Goal: Information Seeking & Learning: Learn about a topic

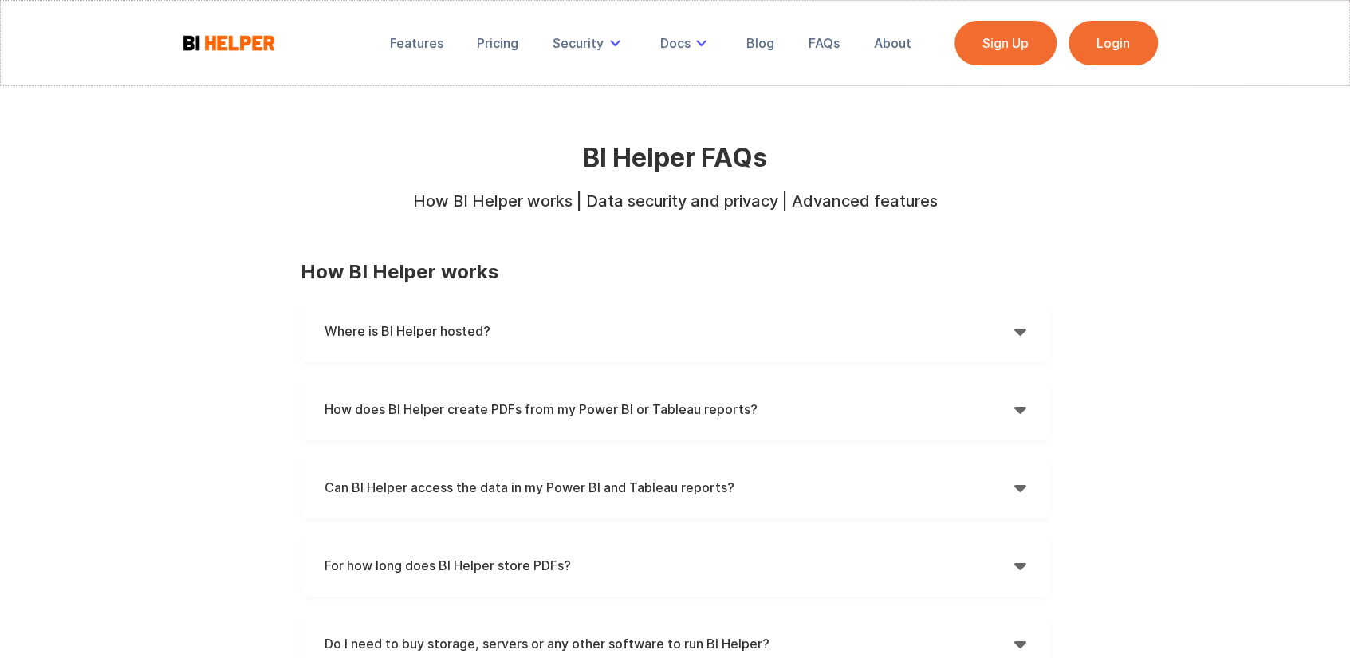
click at [585, 320] on h4 "Where is BI Helper hosted?" at bounding box center [670, 331] width 690 height 24
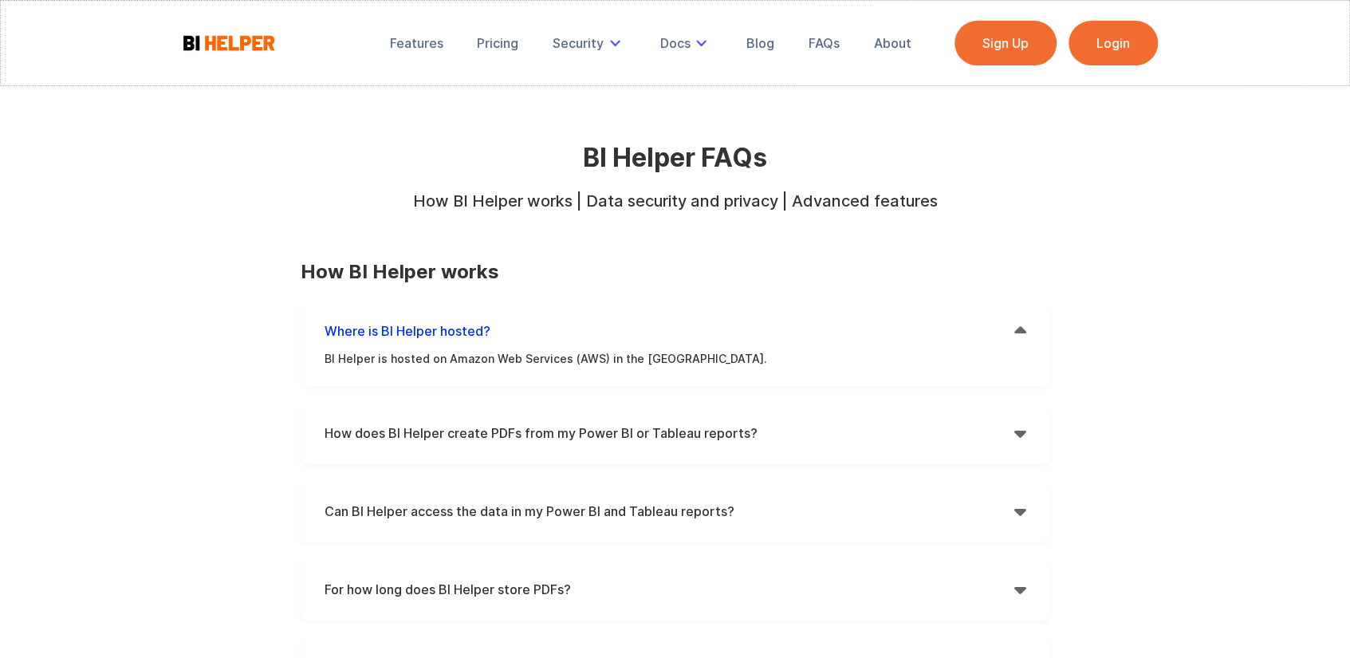
click at [585, 427] on strong "How does BI Helper create PDFs from my Power BI or Tableau reports?" at bounding box center [541, 433] width 433 height 16
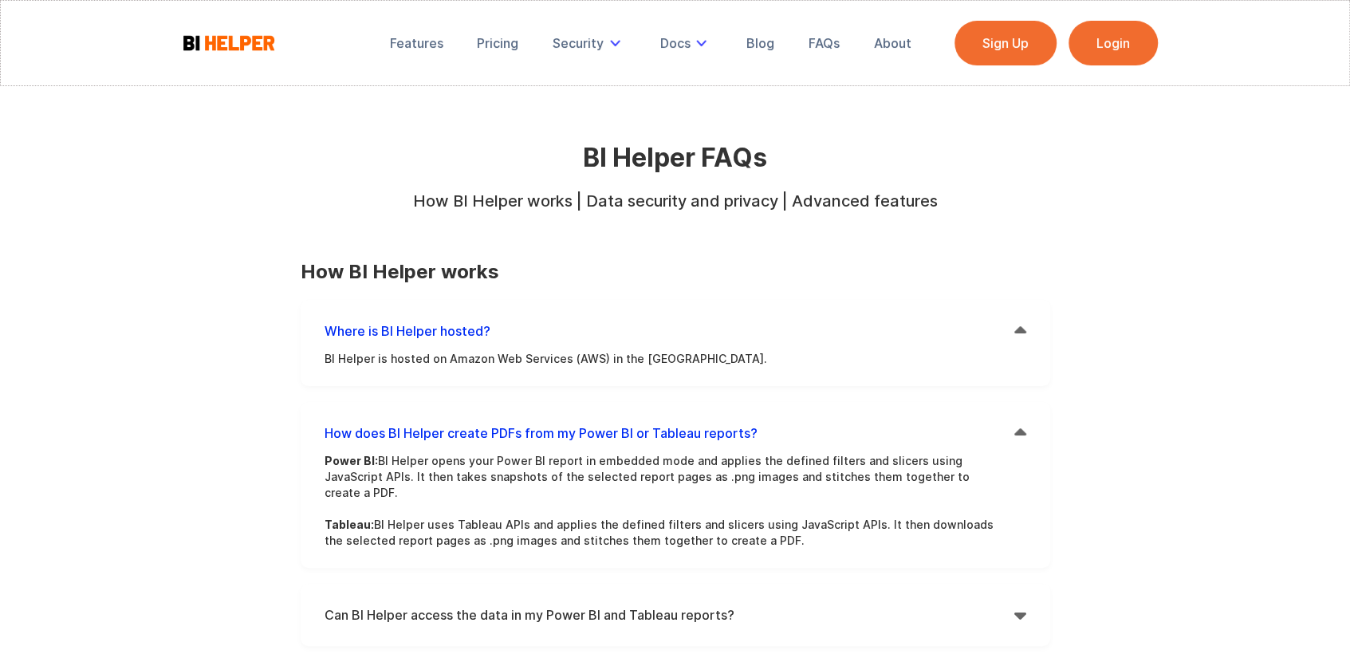
scroll to position [239, 0]
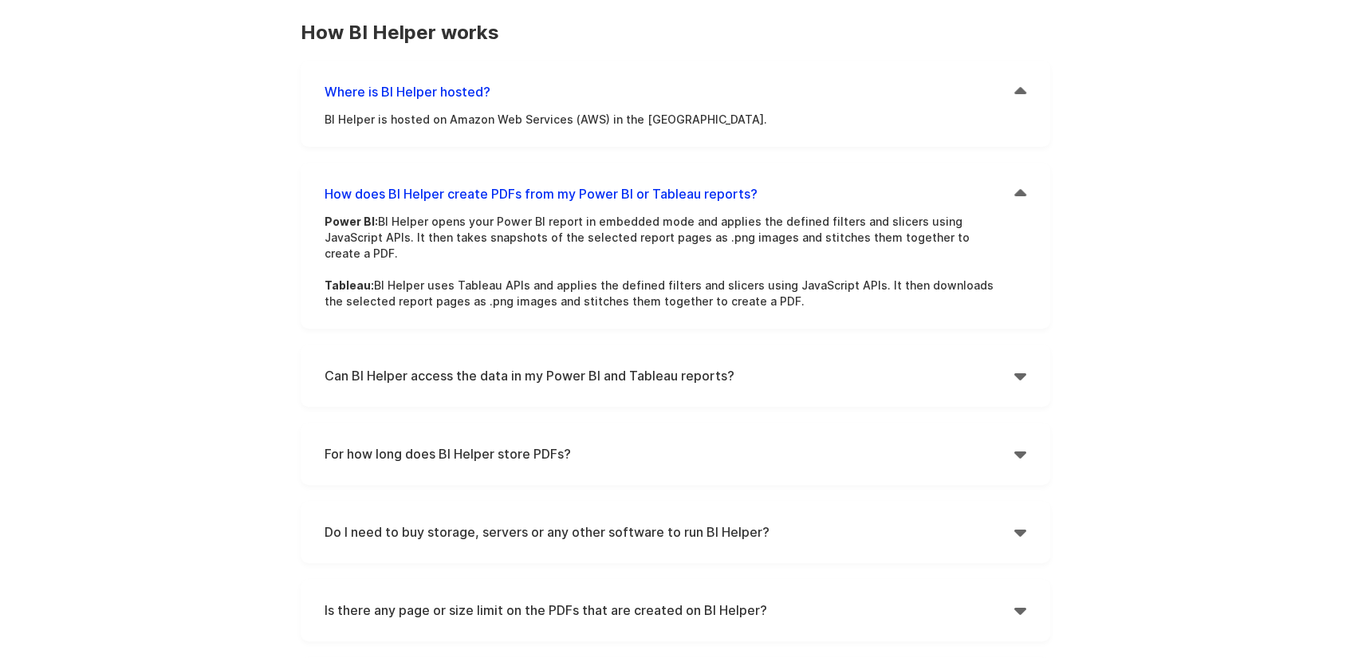
click at [587, 383] on div "Can BI Helper access the data in my Power BI and Tableau reports?  Power BI: W…" at bounding box center [676, 376] width 750 height 62
click at [598, 368] on h4 "Can BI Helper access the data in my Power BI and Tableau reports?" at bounding box center [670, 376] width 690 height 24
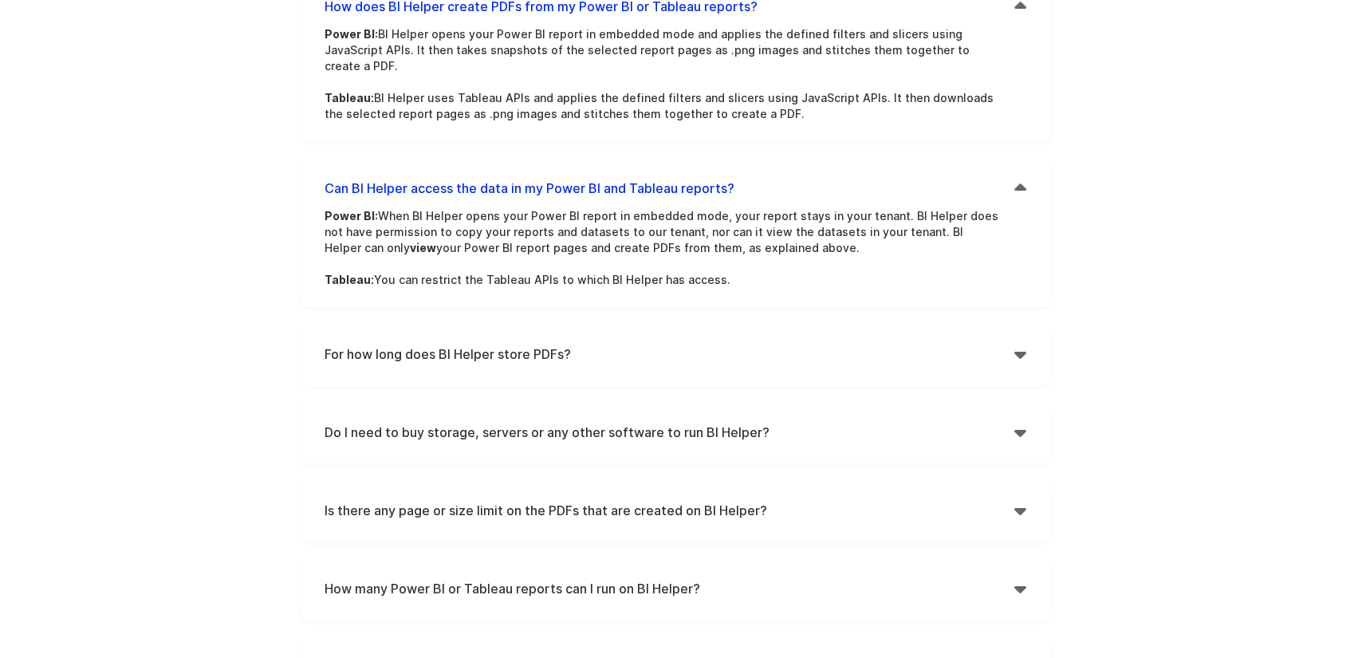
scroll to position [479, 0]
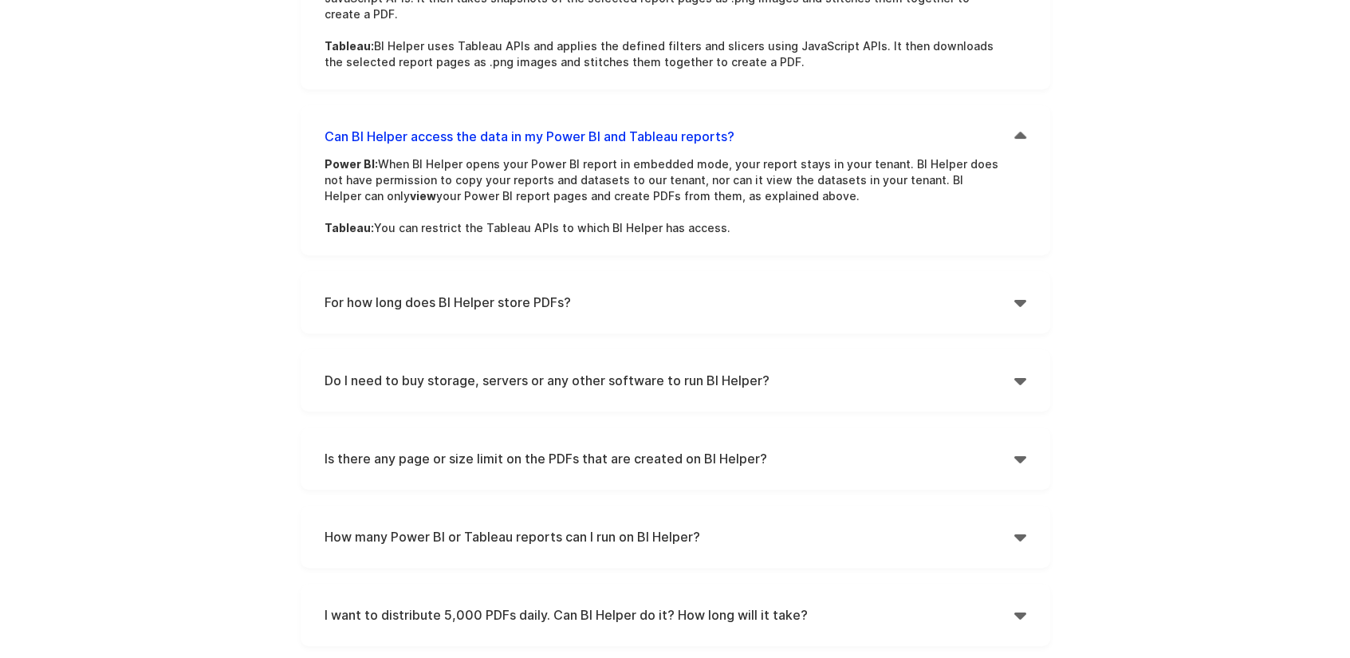
click at [696, 290] on h4 "For how long does BI Helper store PDFs?" at bounding box center [670, 302] width 690 height 24
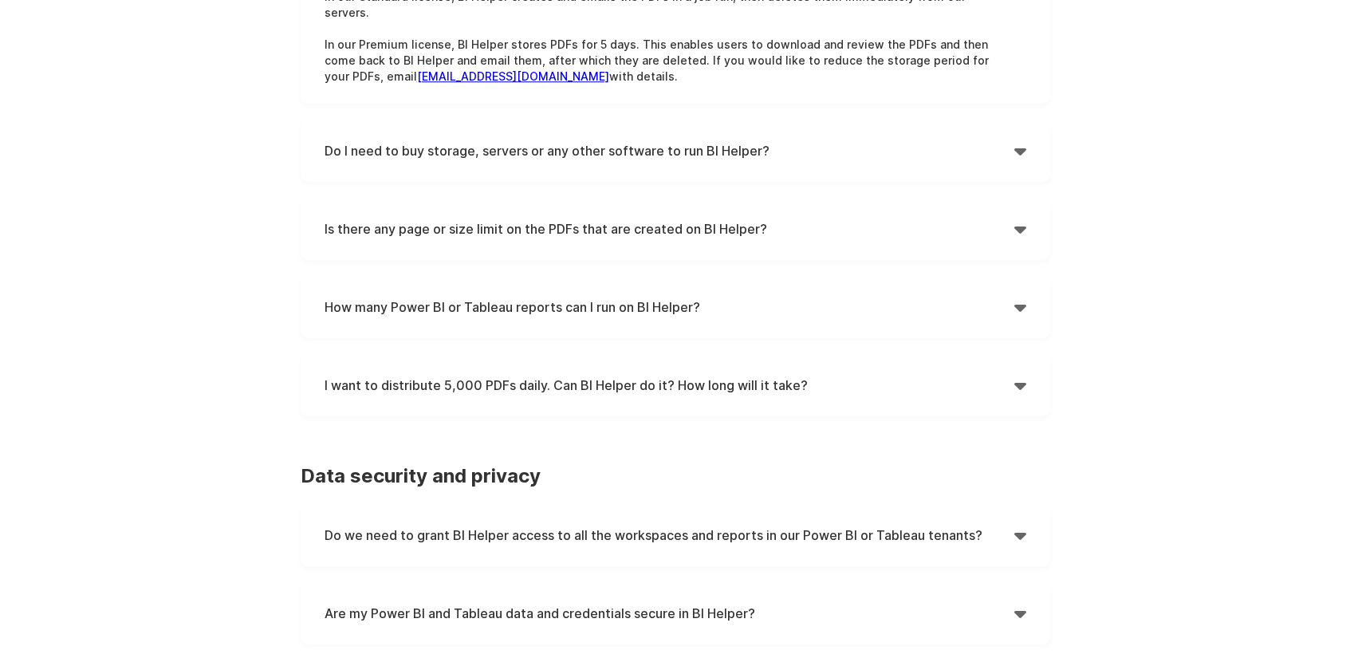
scroll to position [1037, 0]
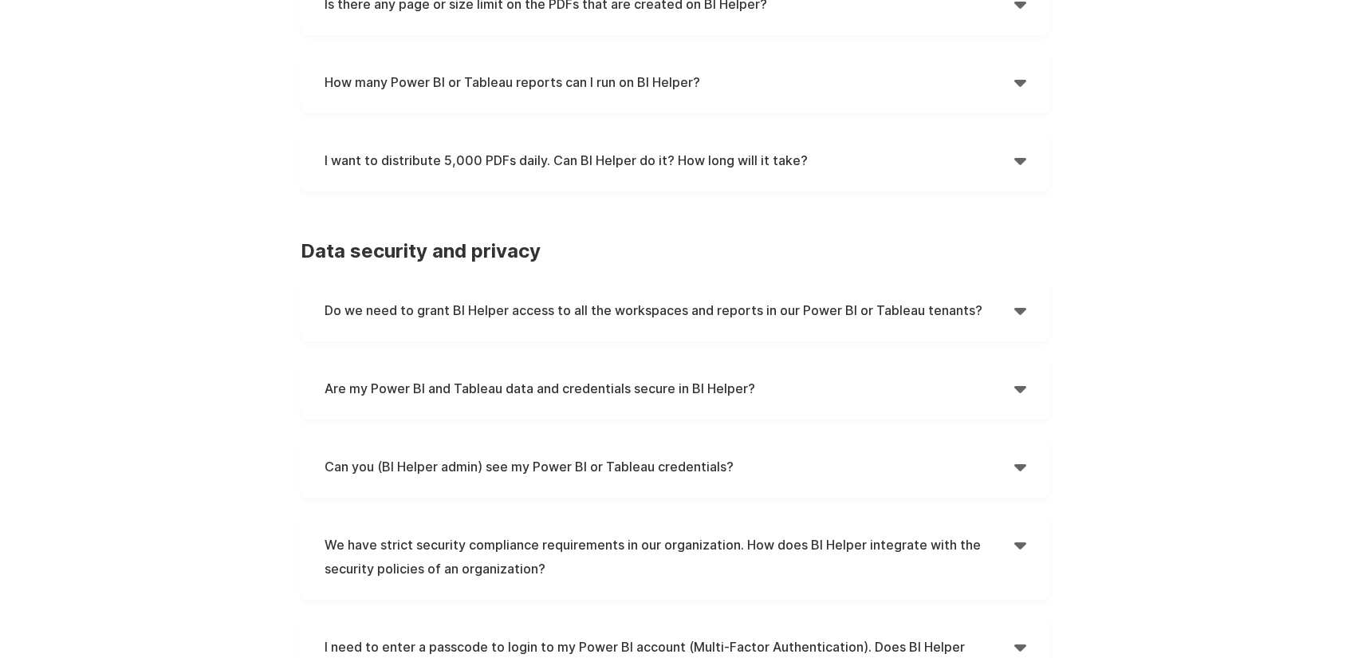
click at [918, 279] on div "Do we need to grant BI Helper access to all the workspaces and reports in our P…" at bounding box center [676, 310] width 750 height 62
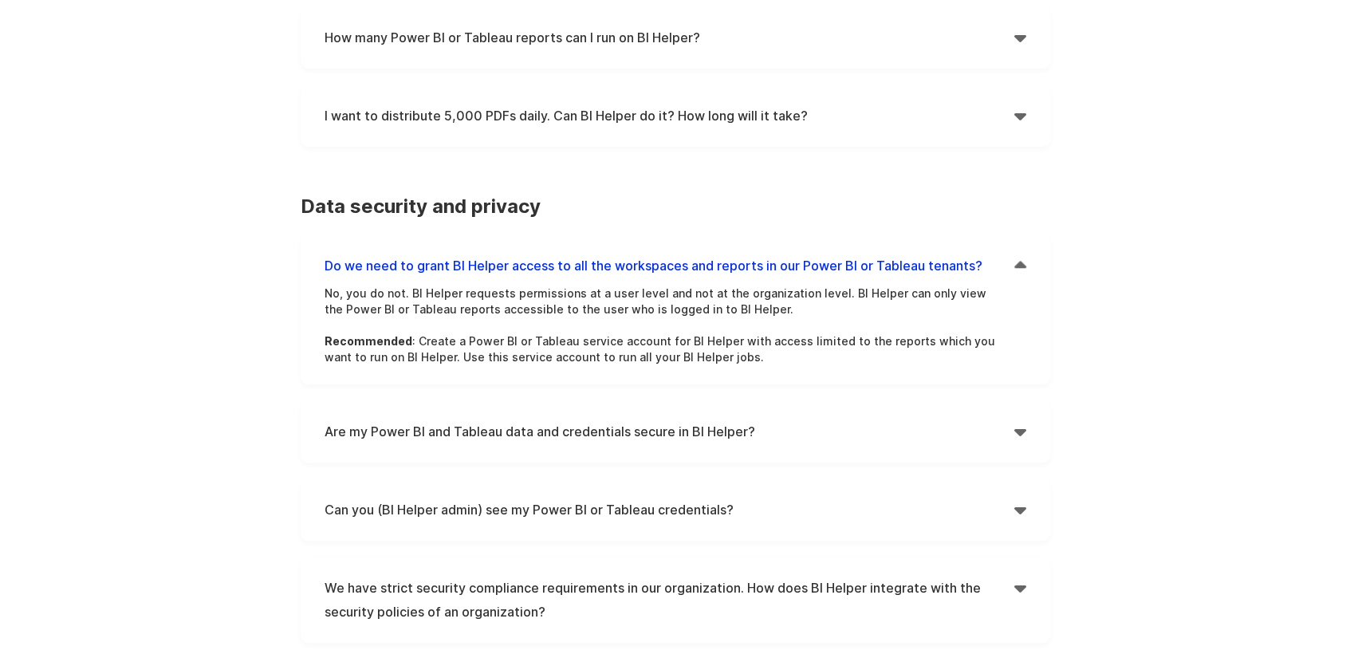
scroll to position [1117, 0]
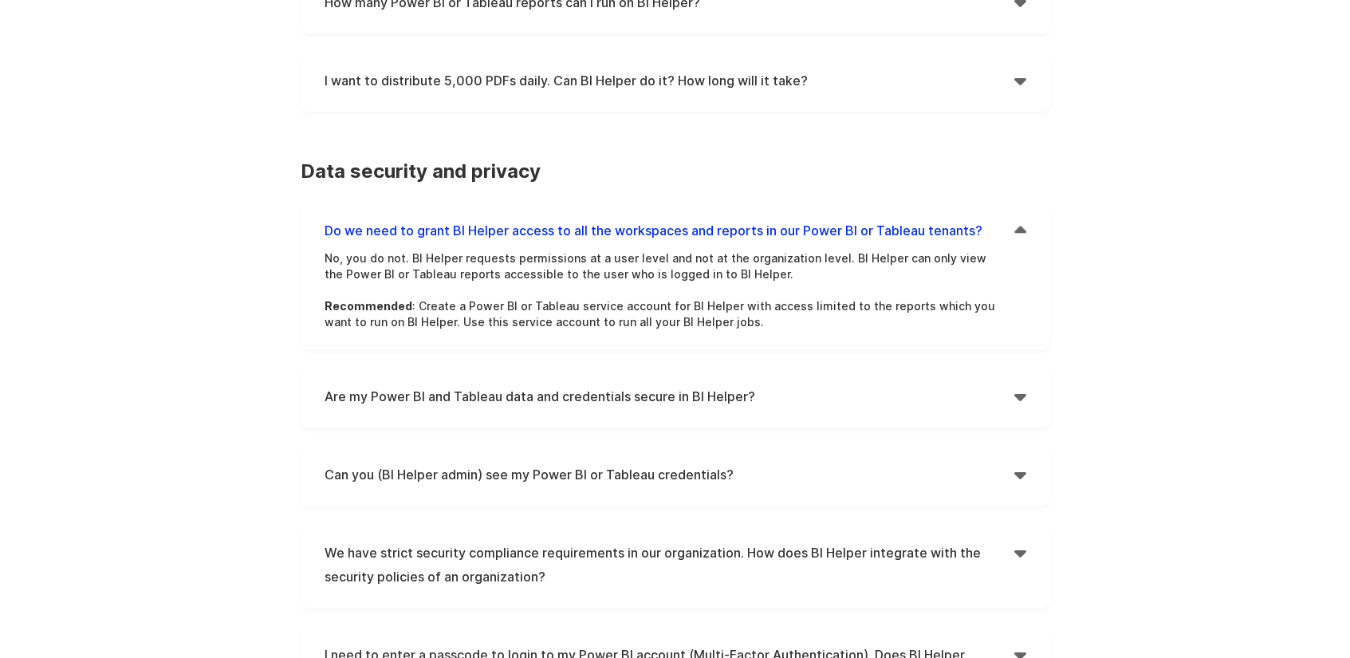
click at [464, 463] on div "Can you (BI Helper admin) see my Power BI or Tableau credentials?  No, your Po…" at bounding box center [676, 475] width 750 height 62
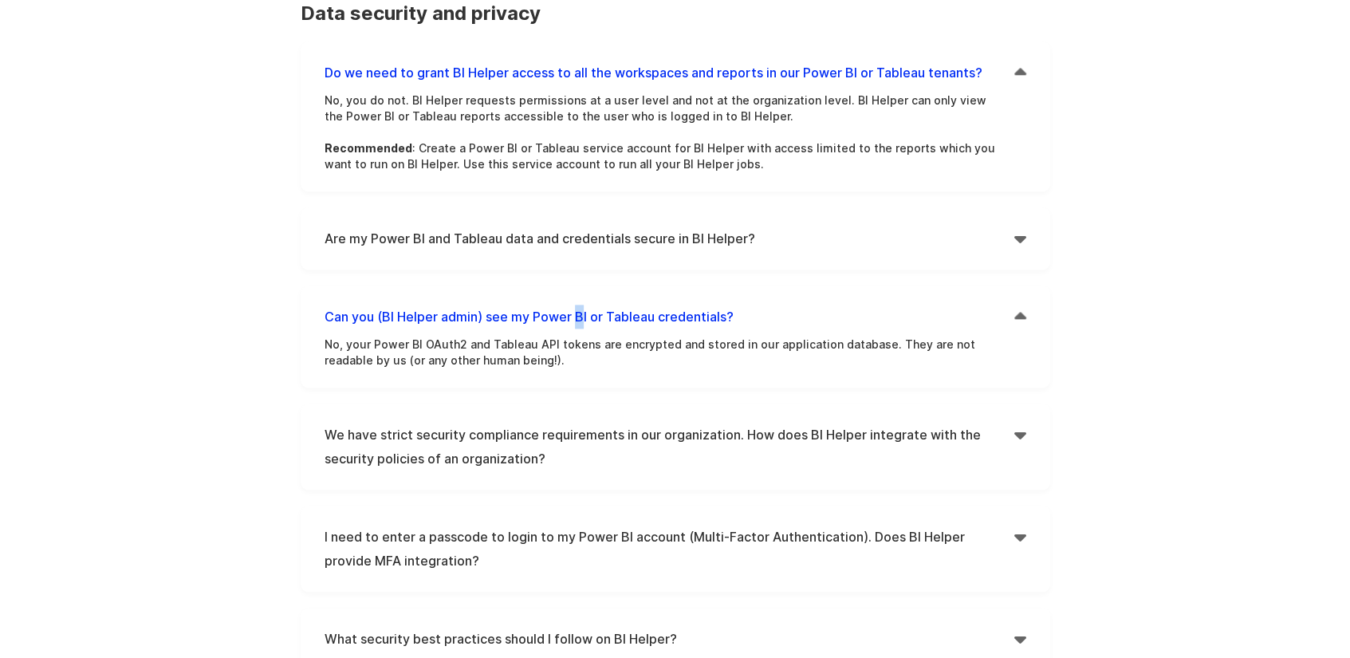
scroll to position [1276, 0]
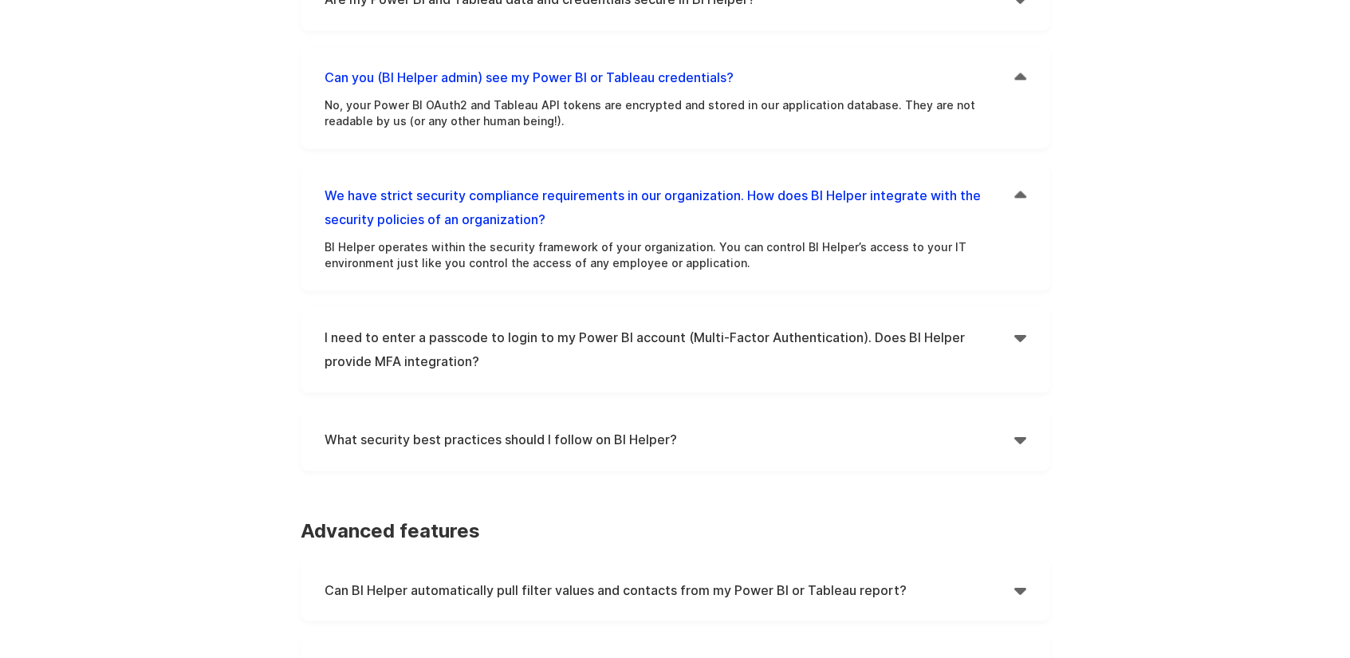
scroll to position [1516, 0]
